Goal: Transaction & Acquisition: Purchase product/service

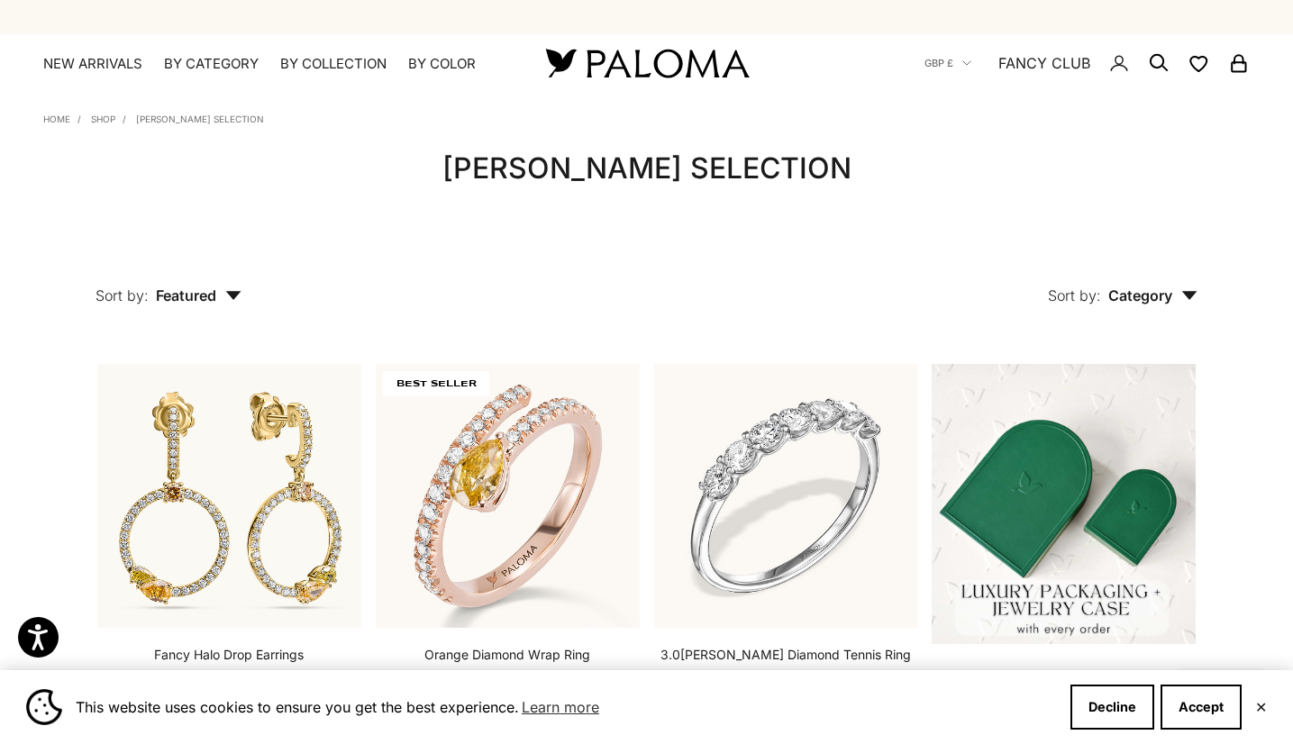
scroll to position [156, 0]
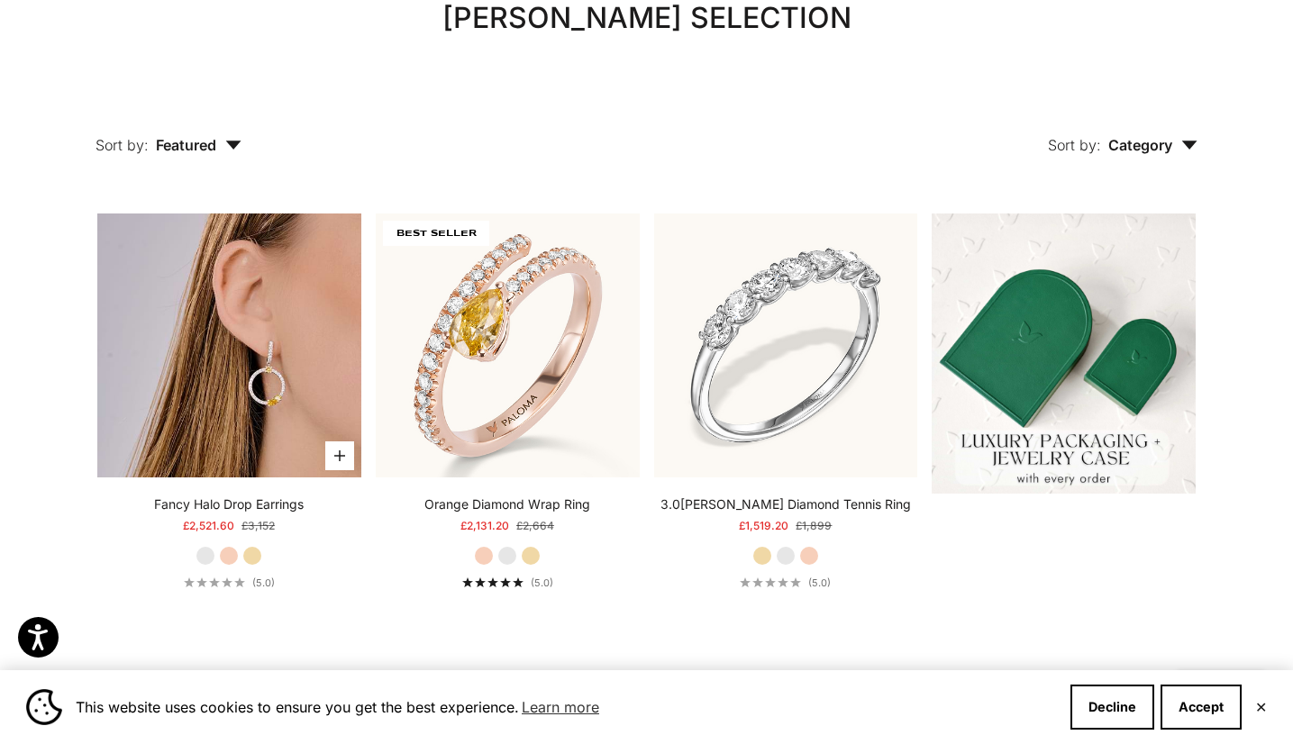
click at [244, 387] on img at bounding box center [229, 346] width 264 height 264
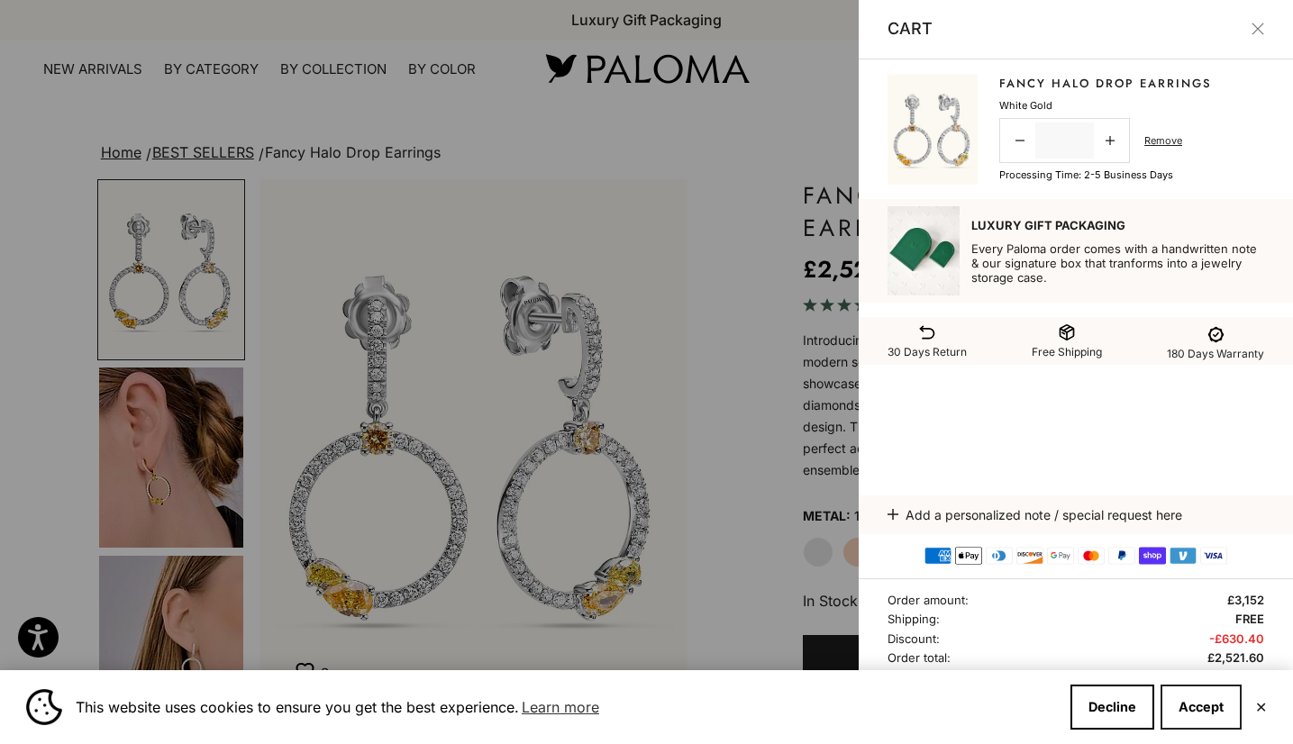
click at [1204, 706] on button "Accept" at bounding box center [1200, 707] width 81 height 45
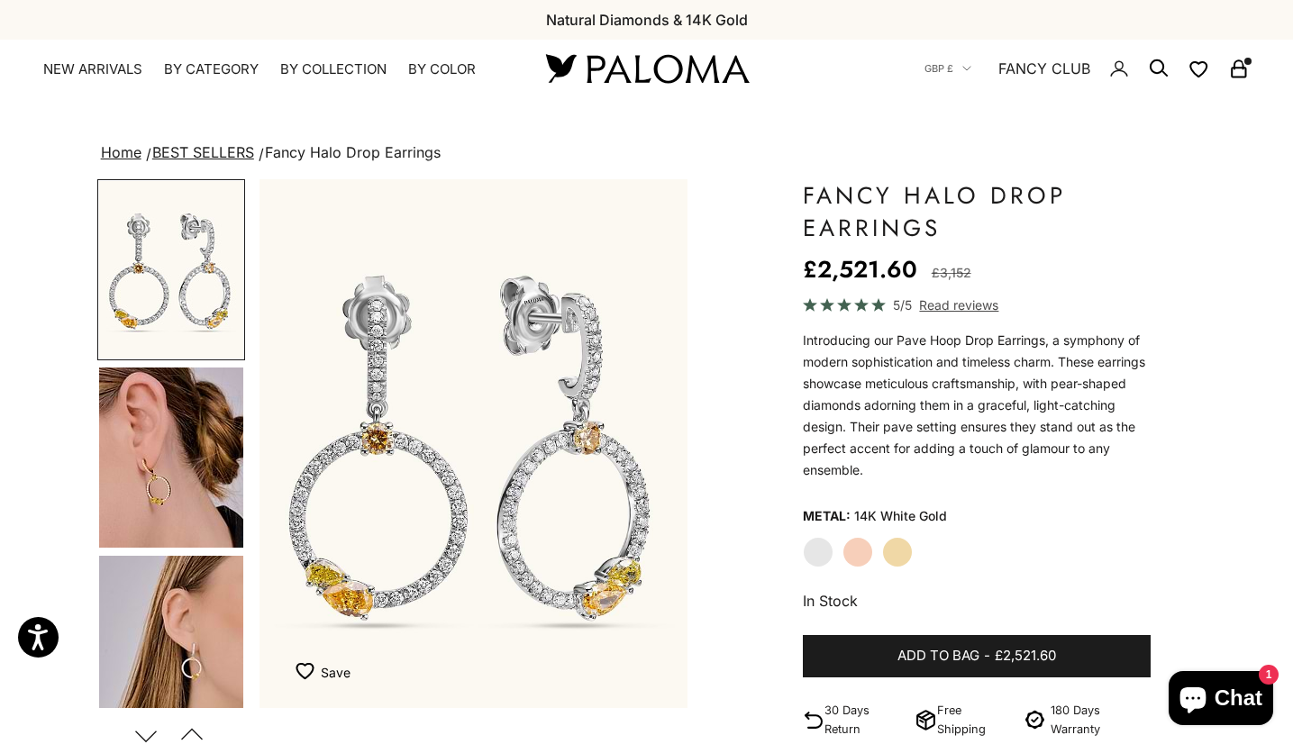
click at [1242, 67] on icon "Secondary navigation" at bounding box center [1238, 65] width 9 height 9
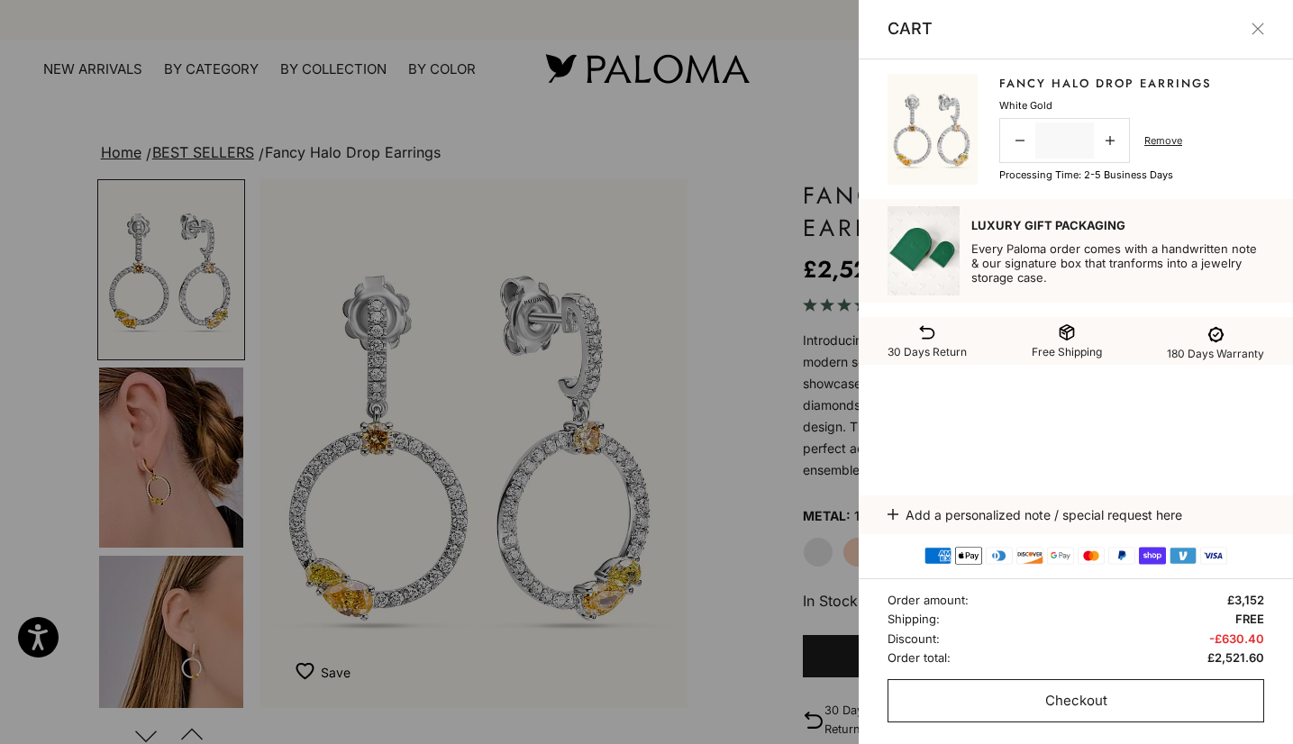
click at [1144, 703] on button "Checkout" at bounding box center [1075, 700] width 377 height 43
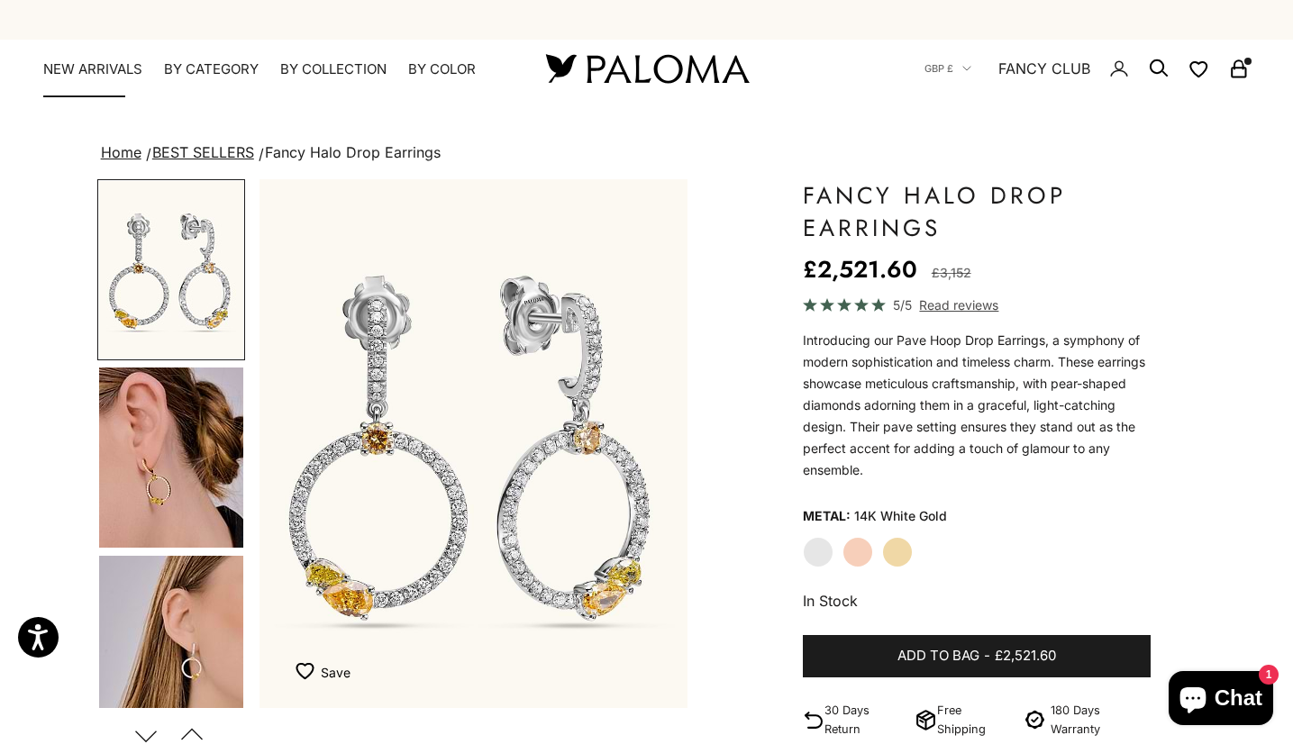
click at [114, 71] on link "NEW ARRIVALS" at bounding box center [92, 69] width 99 height 18
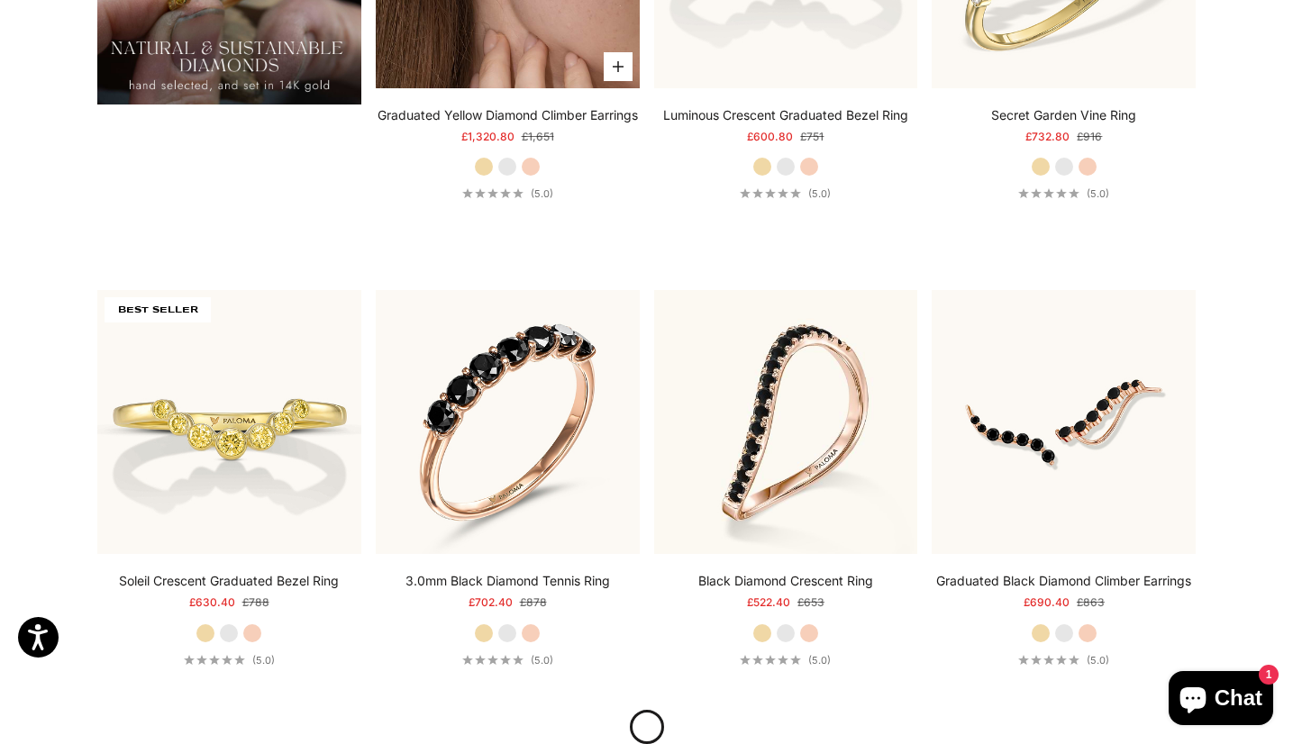
scroll to position [1847, 0]
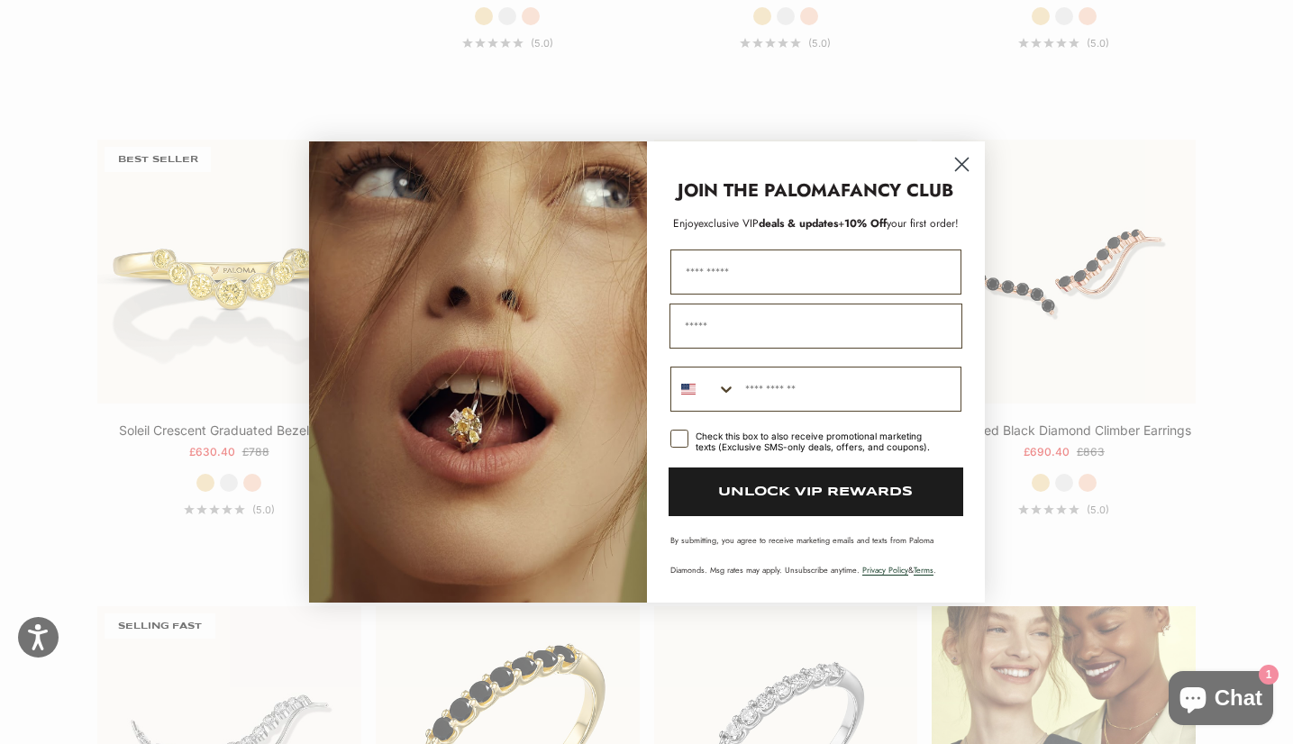
click at [953, 162] on circle "Close dialog" at bounding box center [961, 165] width 30 height 30
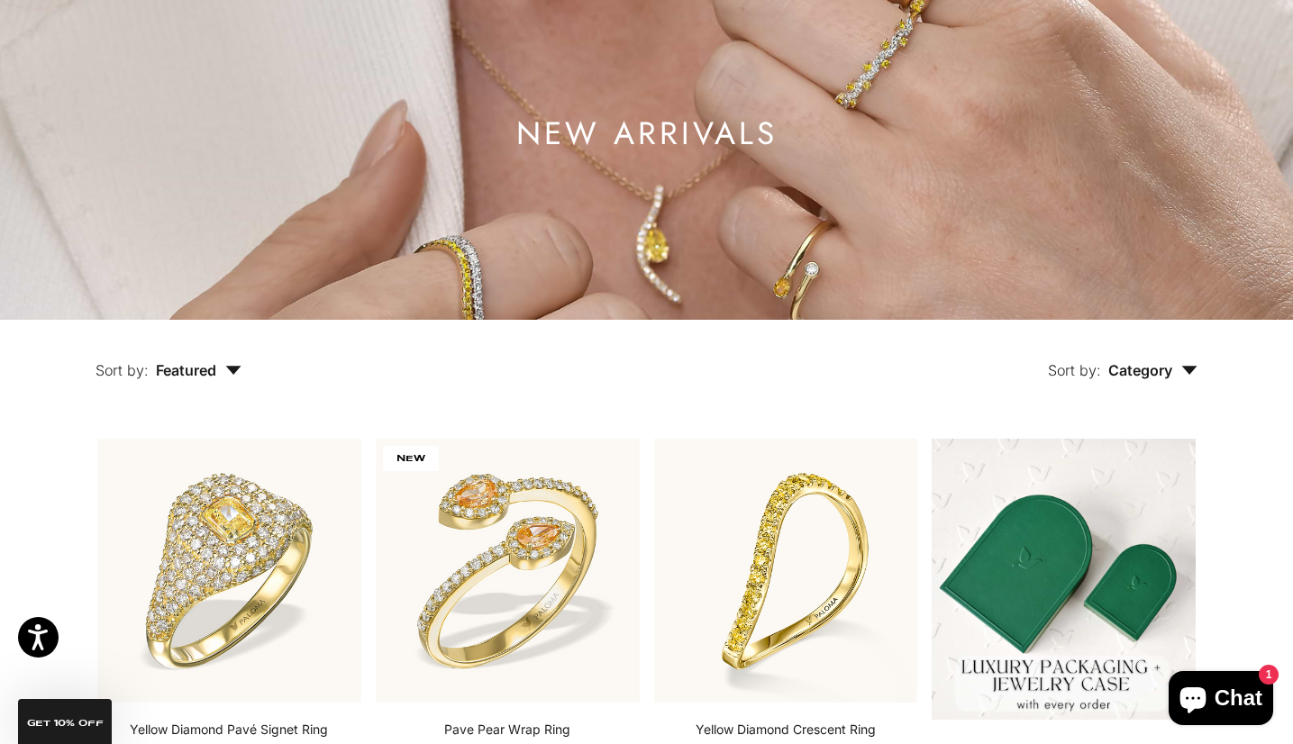
scroll to position [0, 0]
